Goal: Find specific page/section: Find specific page/section

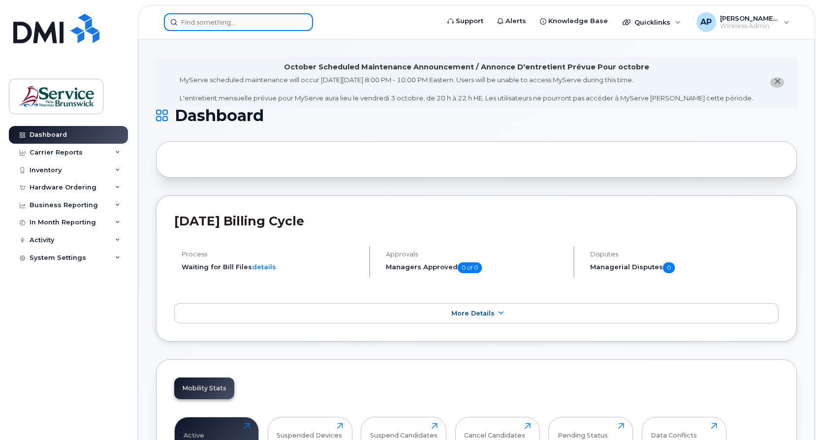
click at [203, 21] on input at bounding box center [238, 22] width 149 height 18
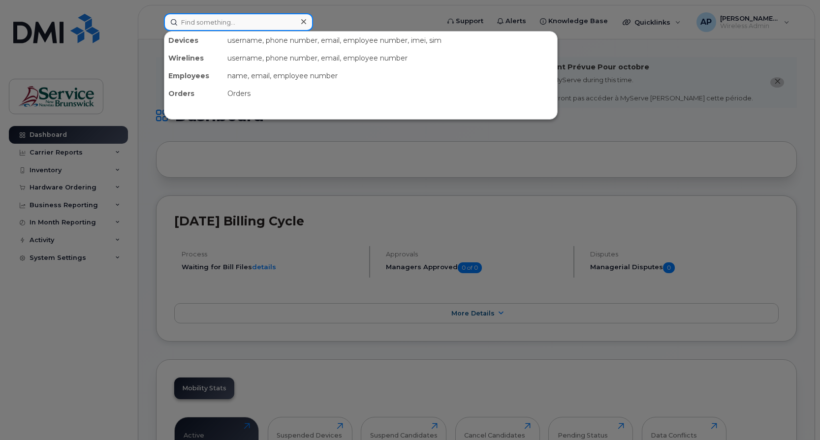
paste input "506-869-6710"
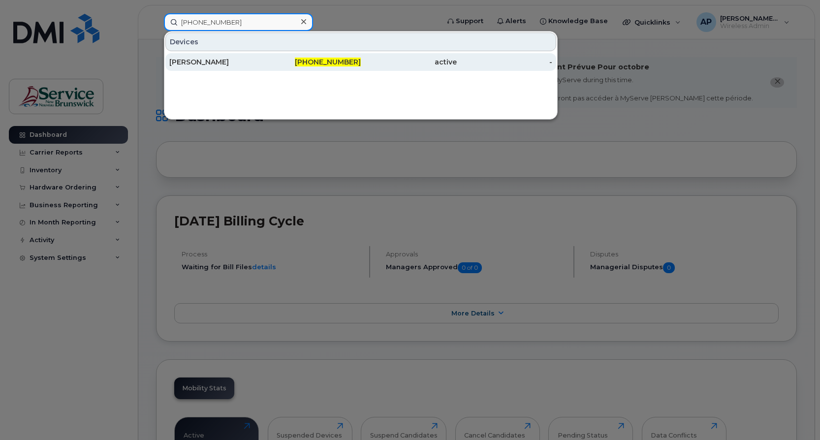
type input "506-869-6710"
click at [335, 62] on span "506-869-6710" at bounding box center [328, 62] width 66 height 9
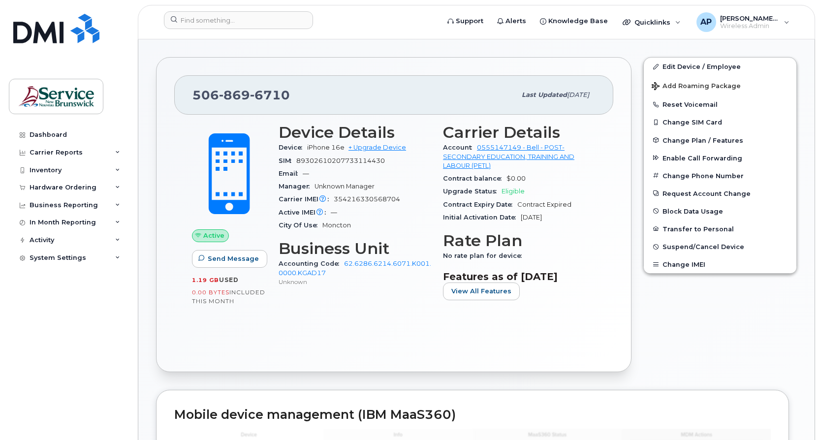
scroll to position [246, 0]
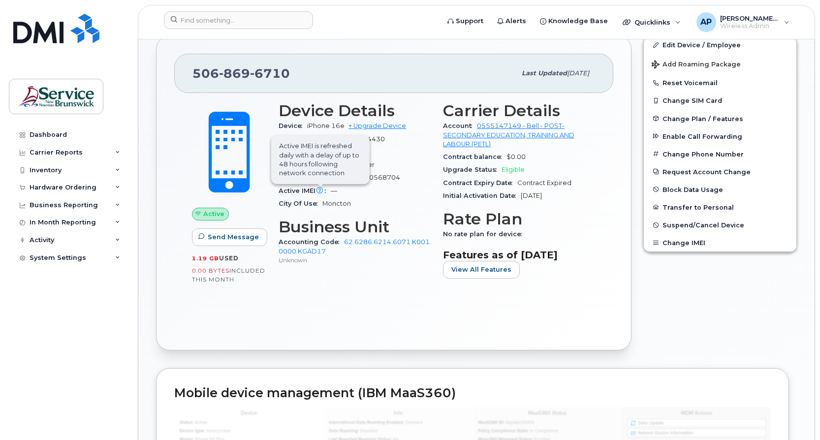
click at [320, 184] on span "Active IMEI is refreshed daily with a delay of up to 48 hours following network…" at bounding box center [320, 159] width 98 height 49
click at [363, 195] on div "Active IMEI Active IMEI is refreshed daily with a delay of up to 48 hours follo…" at bounding box center [355, 191] width 153 height 13
